Goal: Task Accomplishment & Management: Manage account settings

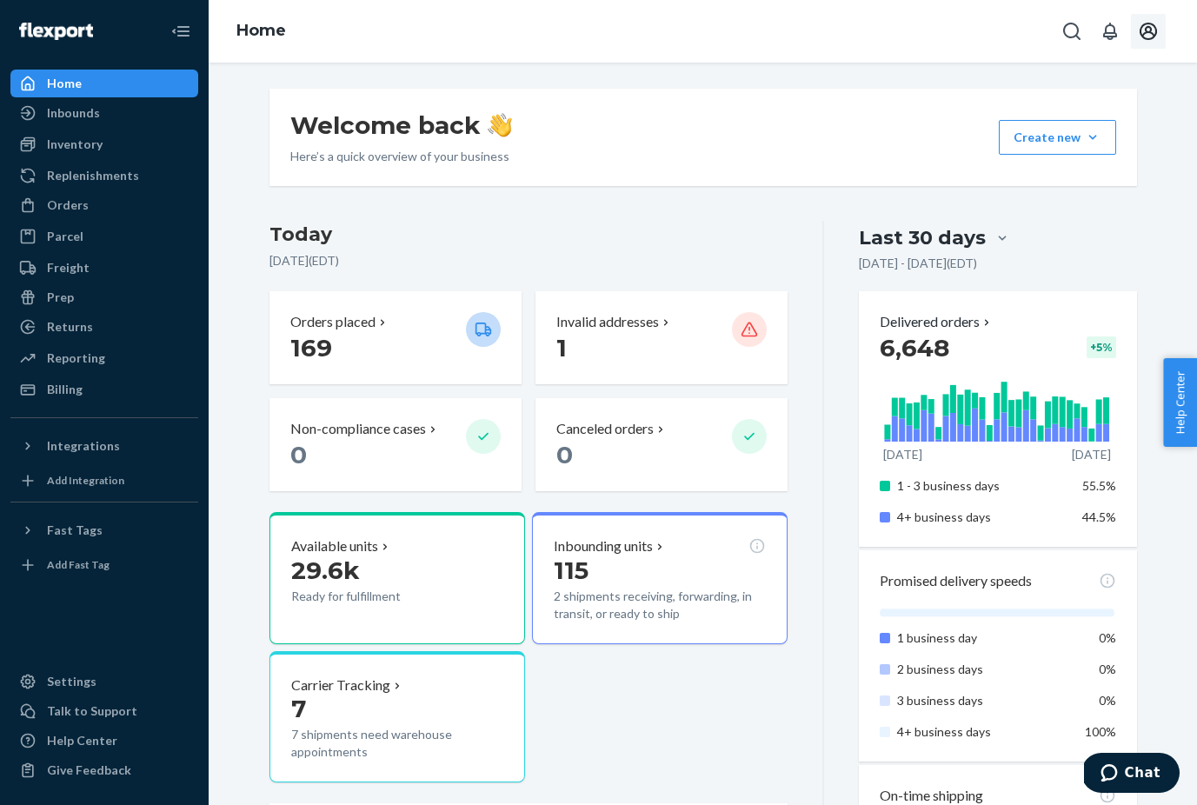
click at [1150, 32] on icon "Open account menu" at bounding box center [1147, 31] width 17 height 17
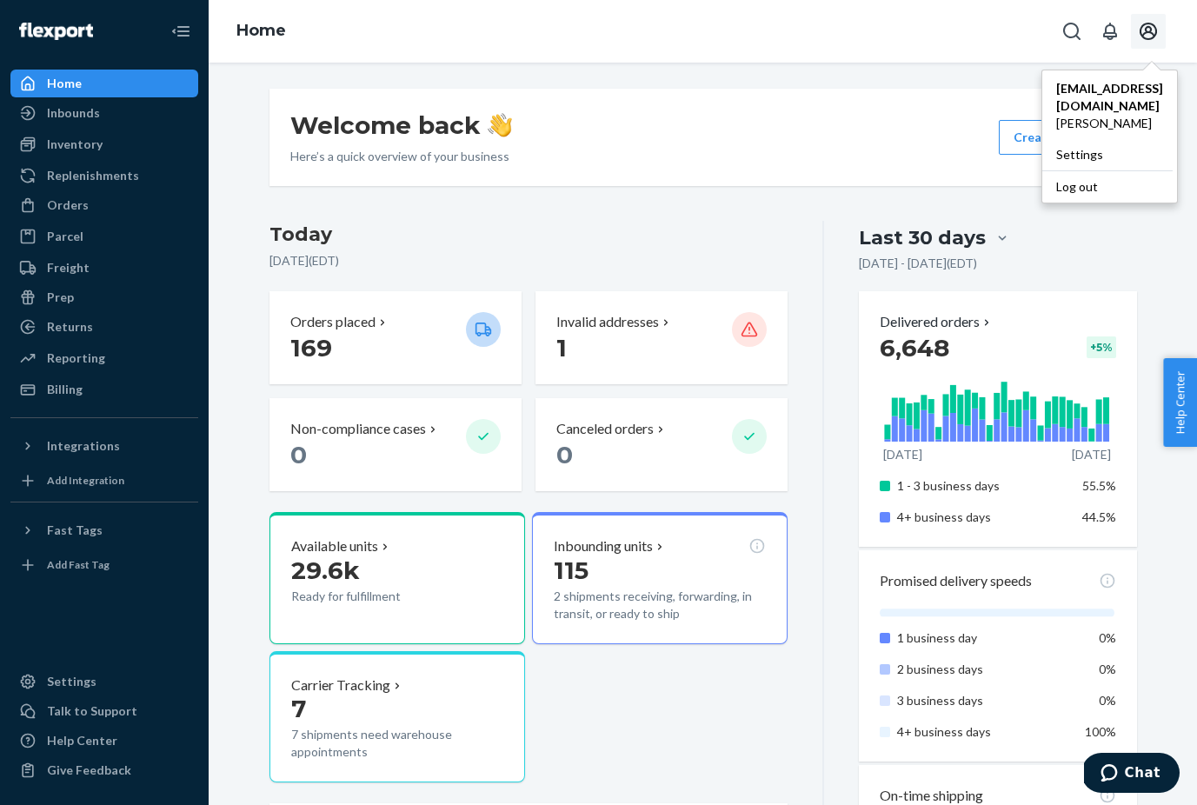
drag, startPoint x: 783, startPoint y: 89, endPoint x: 773, endPoint y: 90, distance: 9.7
click at [782, 89] on div "Welcome back Here’s a quick overview of your business Create new Create new inb…" at bounding box center [702, 137] width 867 height 97
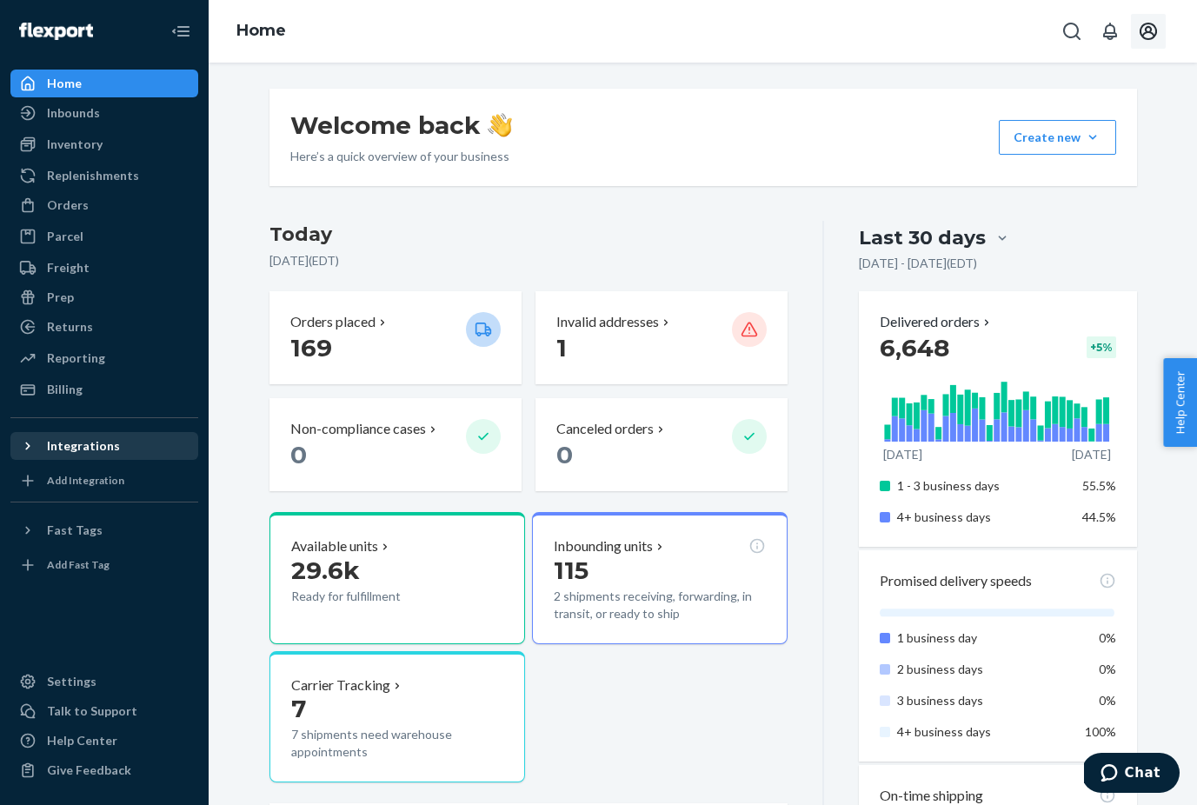
click at [99, 442] on div "Integrations" at bounding box center [83, 445] width 73 height 17
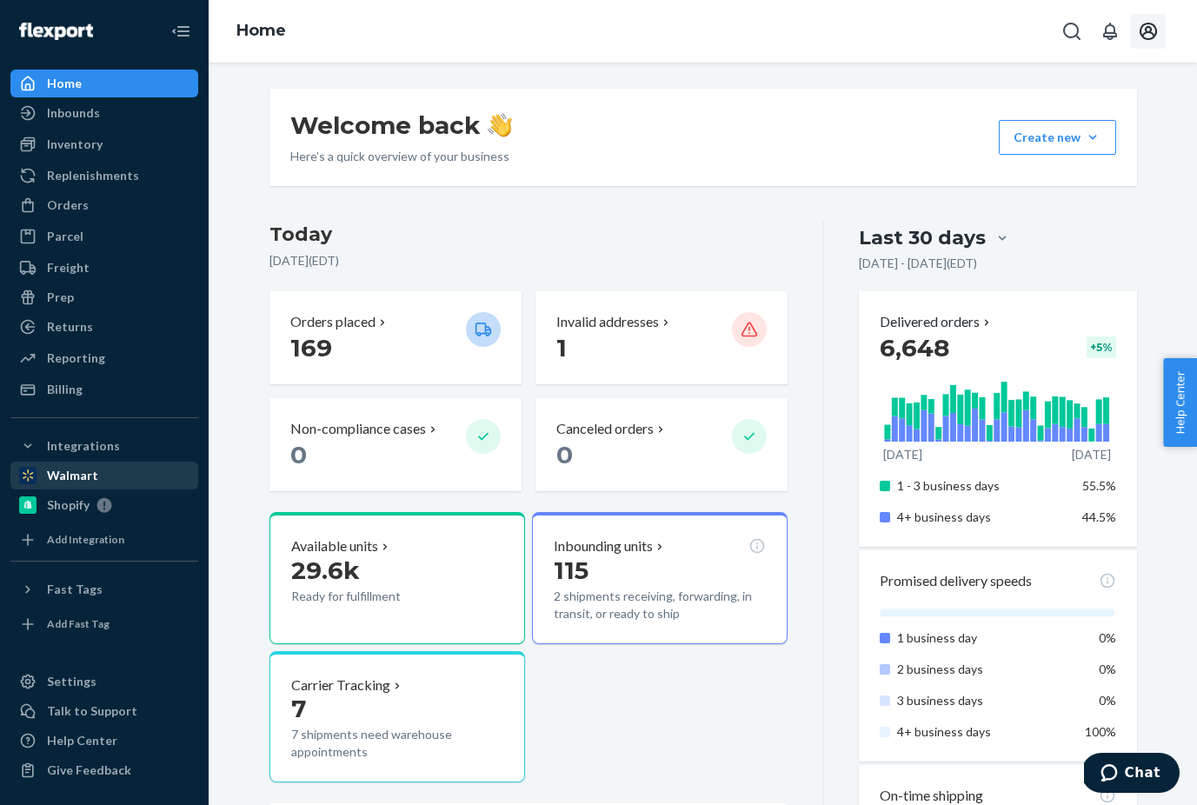
click at [100, 469] on div "Walmart" at bounding box center [104, 475] width 184 height 24
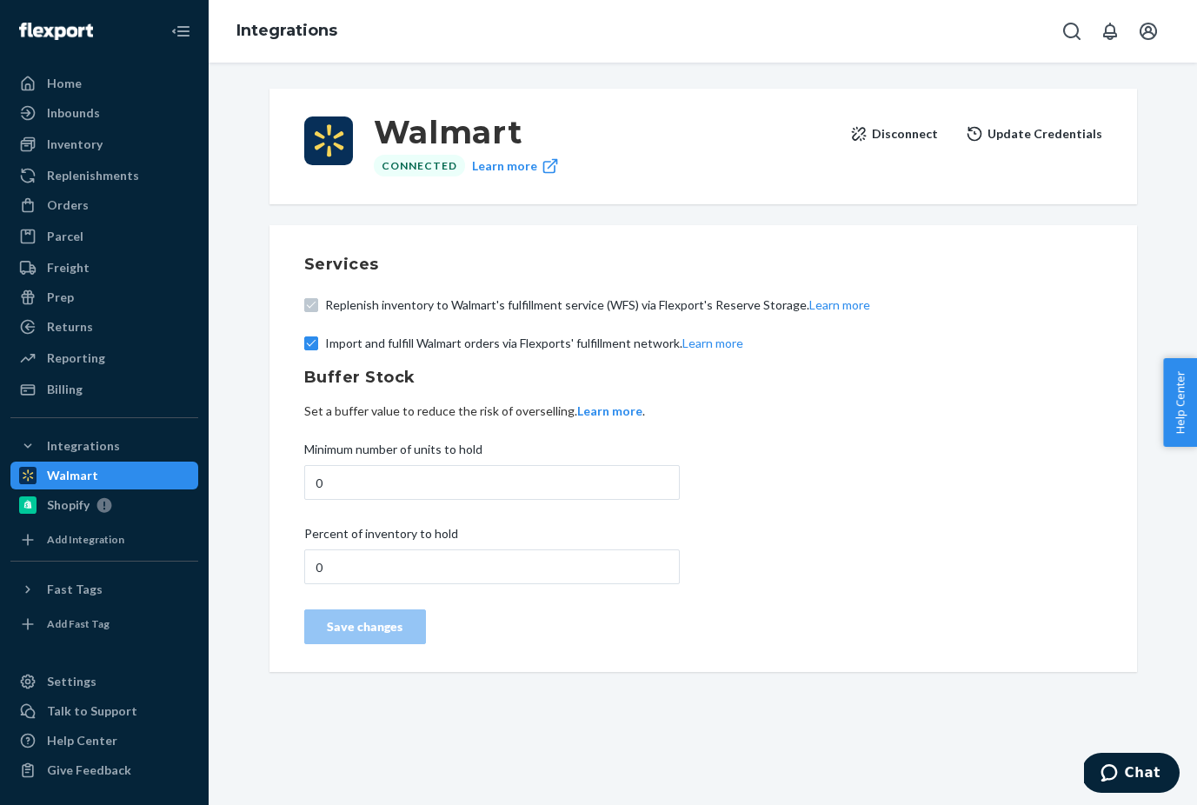
click at [894, 133] on button "Disconnect" at bounding box center [894, 133] width 88 height 35
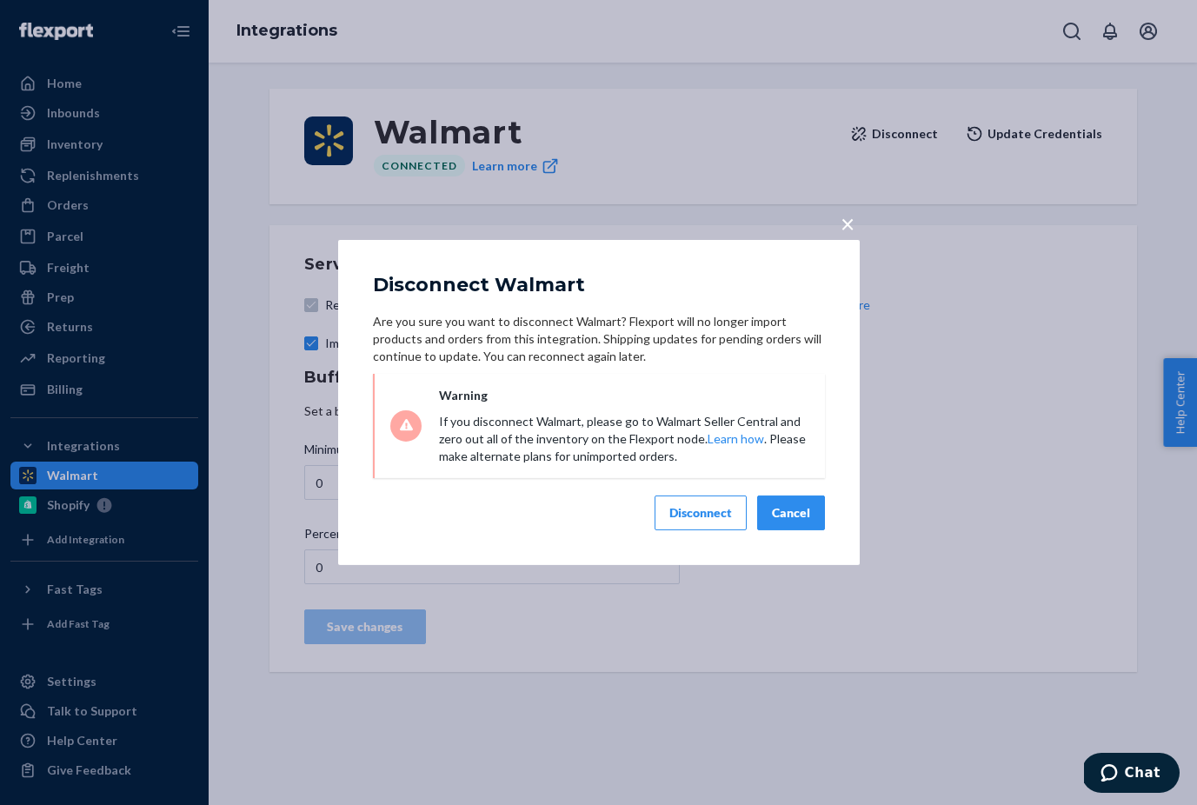
click at [690, 519] on div "Disconnect" at bounding box center [700, 512] width 63 height 17
